Goal: Information Seeking & Learning: Learn about a topic

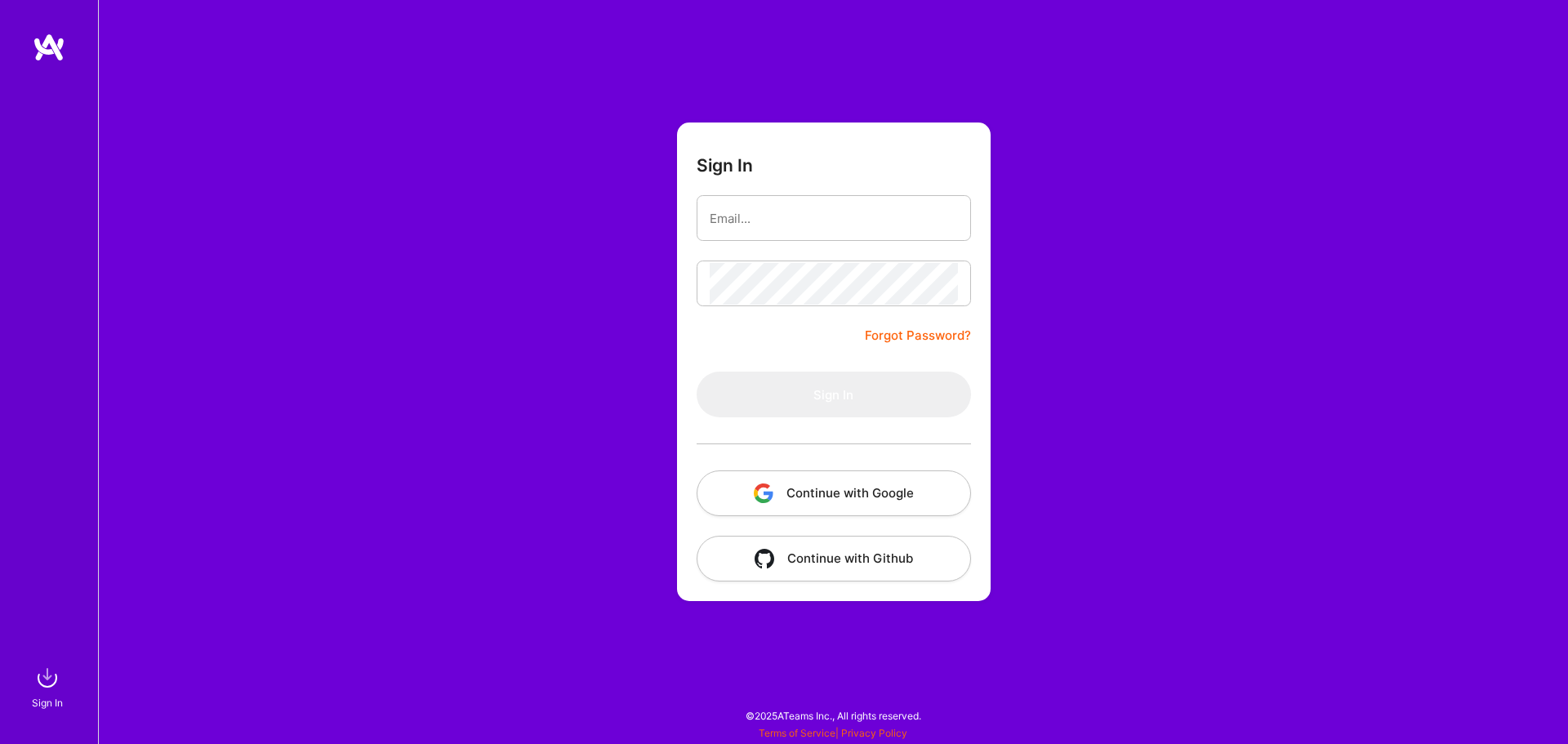
click at [845, 490] on button "Continue with Google" at bounding box center [834, 493] width 275 height 46
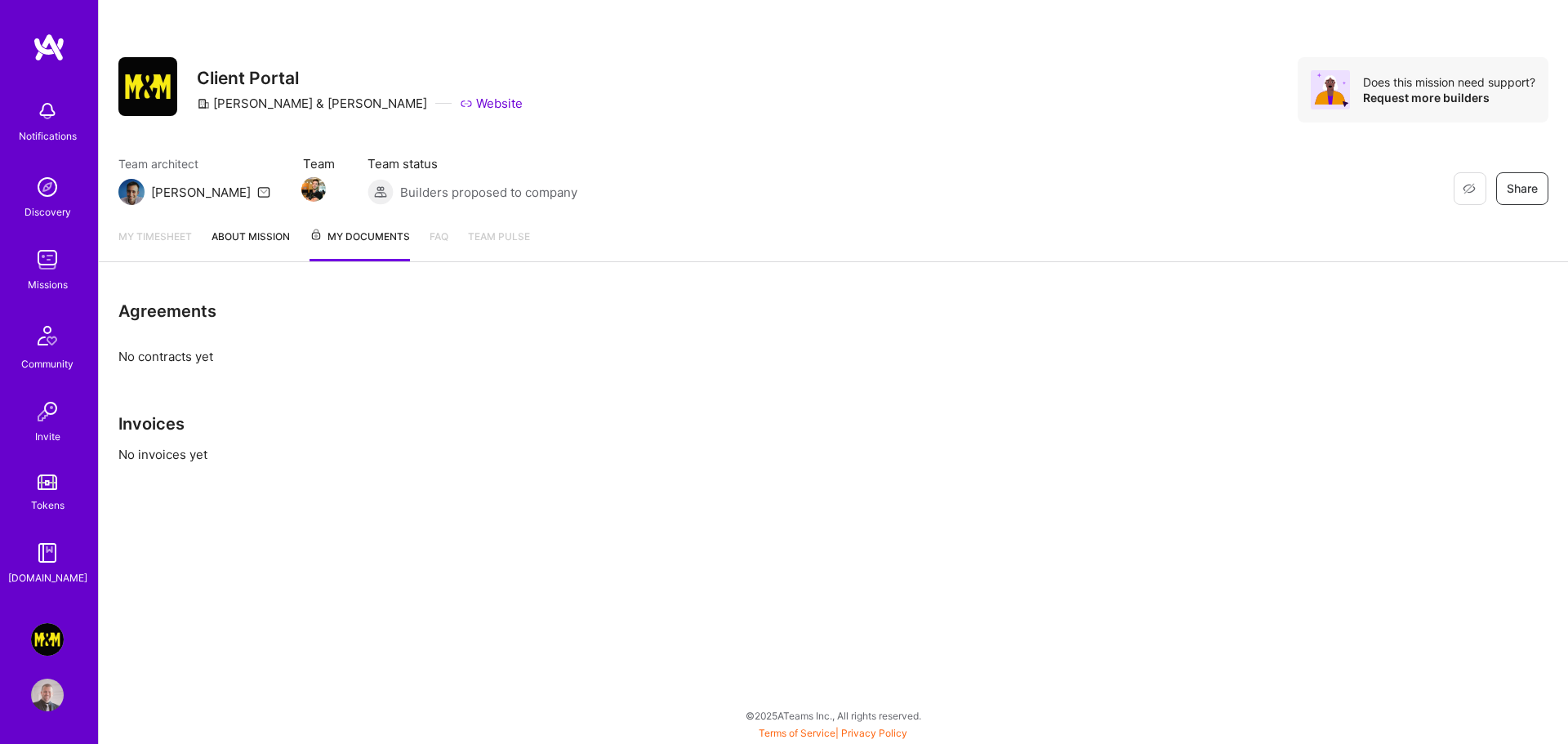
click at [250, 240] on link "About Mission" at bounding box center [251, 244] width 78 height 33
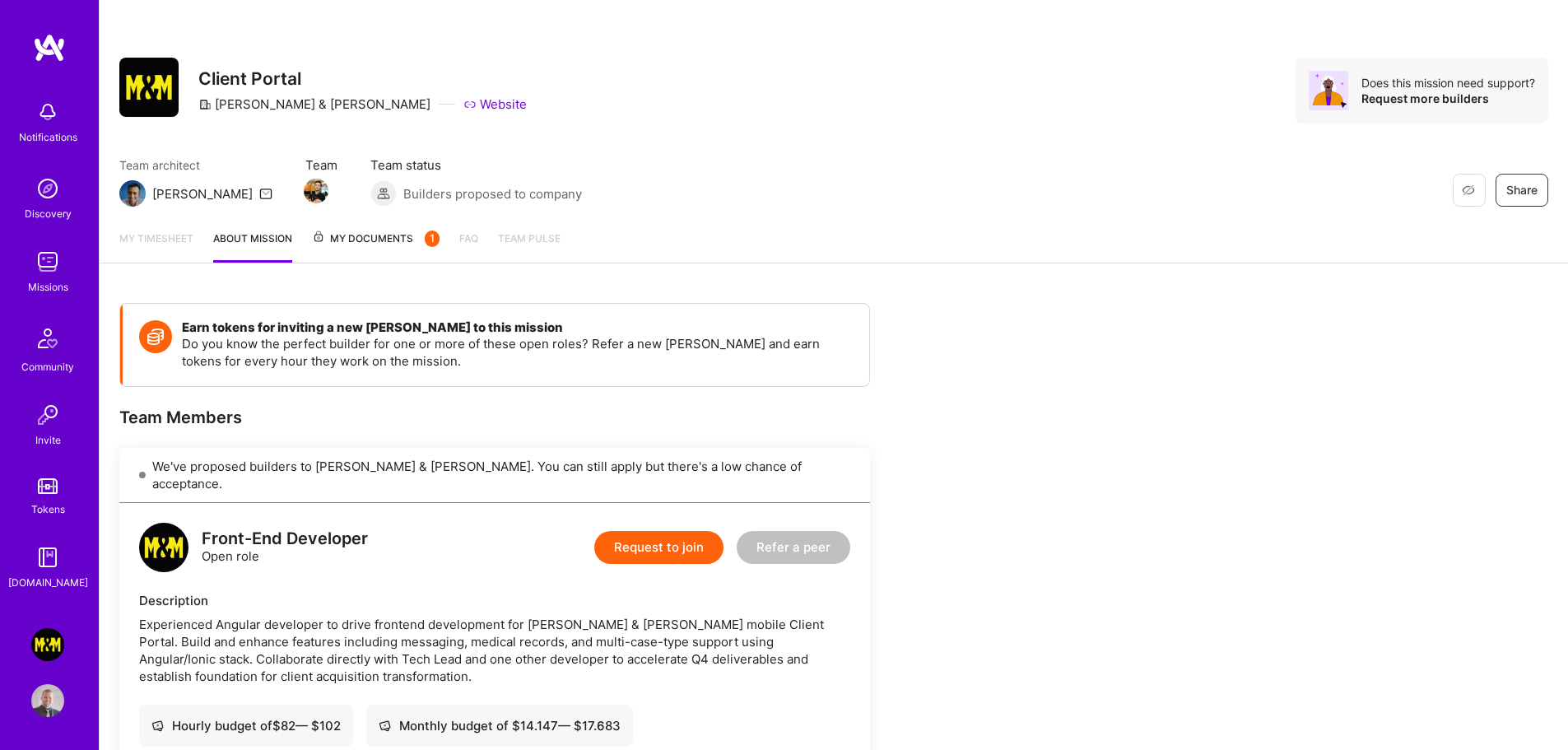
click at [259, 192] on icon at bounding box center [265, 192] width 13 height 13
click at [259, 194] on icon at bounding box center [265, 192] width 13 height 13
